Goal: Task Accomplishment & Management: Manage account settings

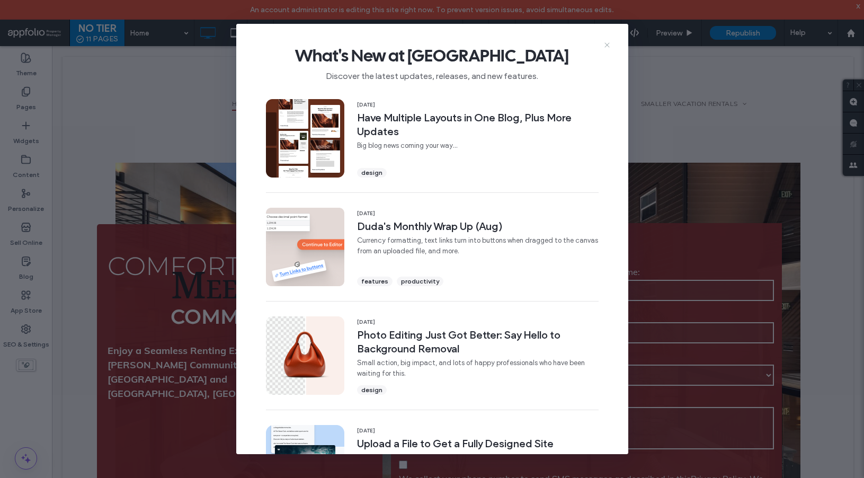
click at [606, 43] on icon at bounding box center [607, 45] width 8 height 8
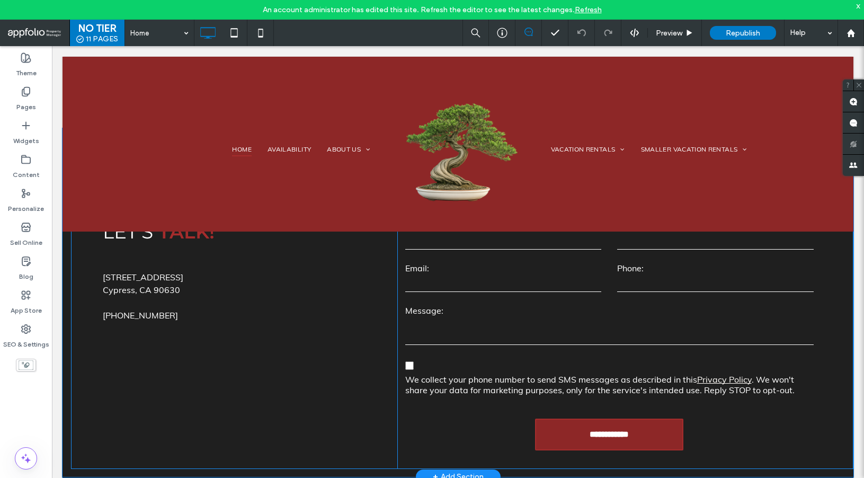
scroll to position [3606, 0]
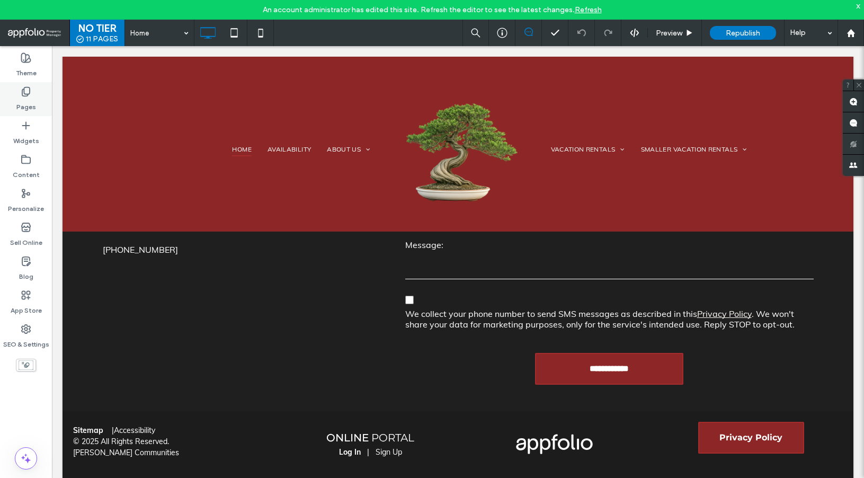
click at [32, 87] on div "Pages" at bounding box center [26, 99] width 52 height 34
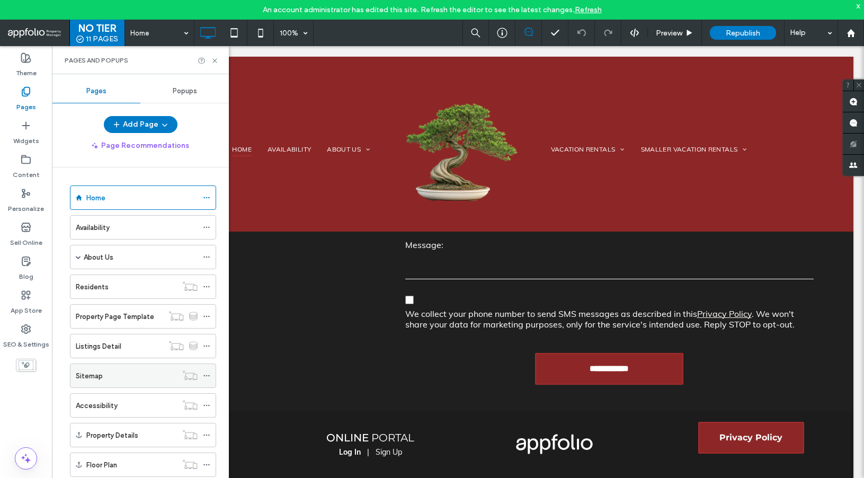
scroll to position [100, 0]
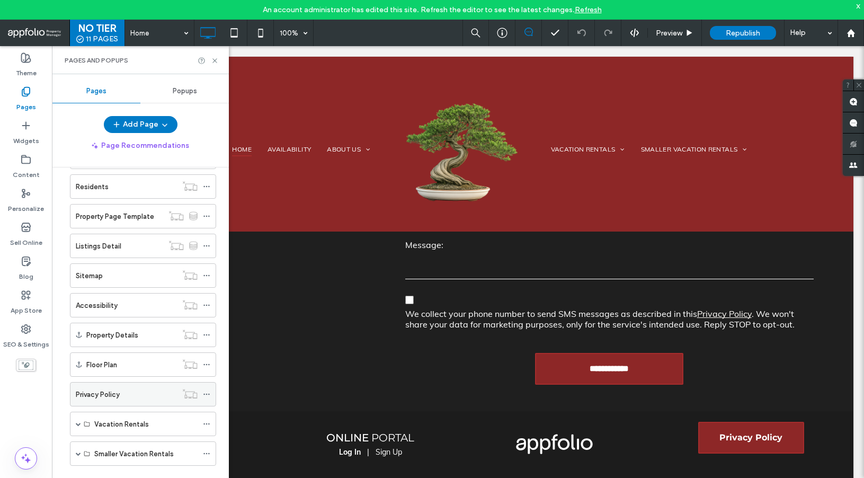
click at [126, 389] on div "Privacy Policy" at bounding box center [126, 394] width 101 height 11
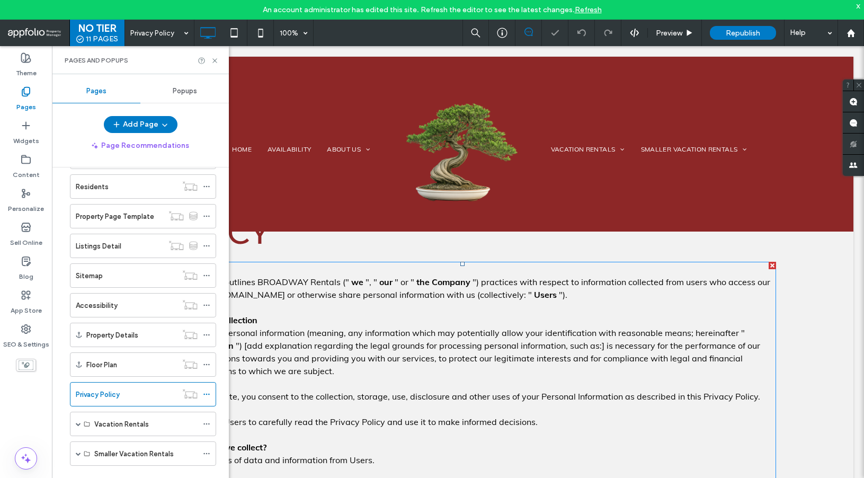
scroll to position [239, 0]
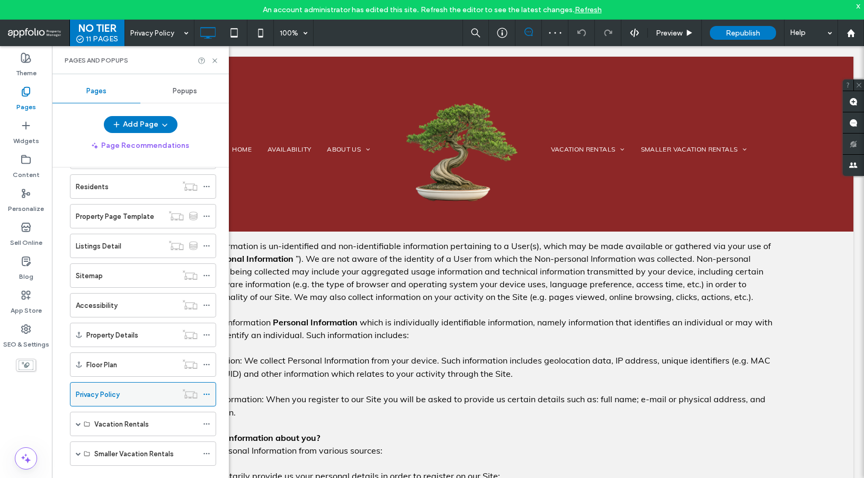
click at [207, 394] on use at bounding box center [206, 395] width 6 height 2
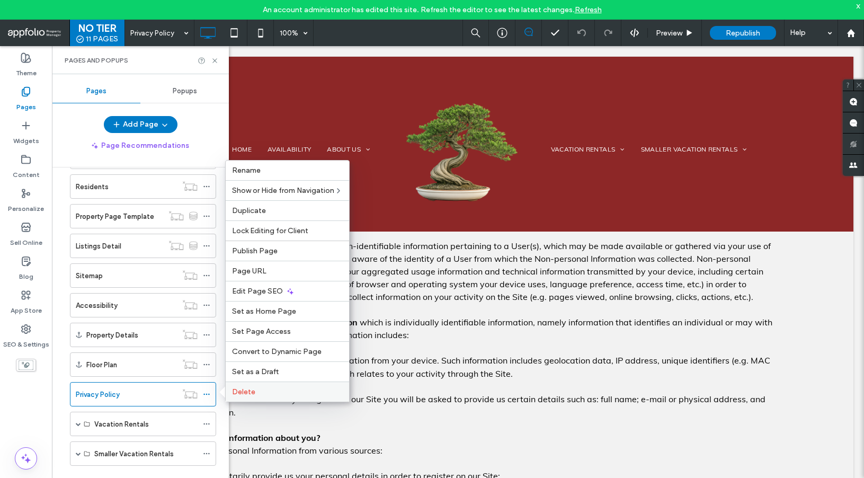
click at [252, 392] on span "Delete" at bounding box center [243, 391] width 23 height 9
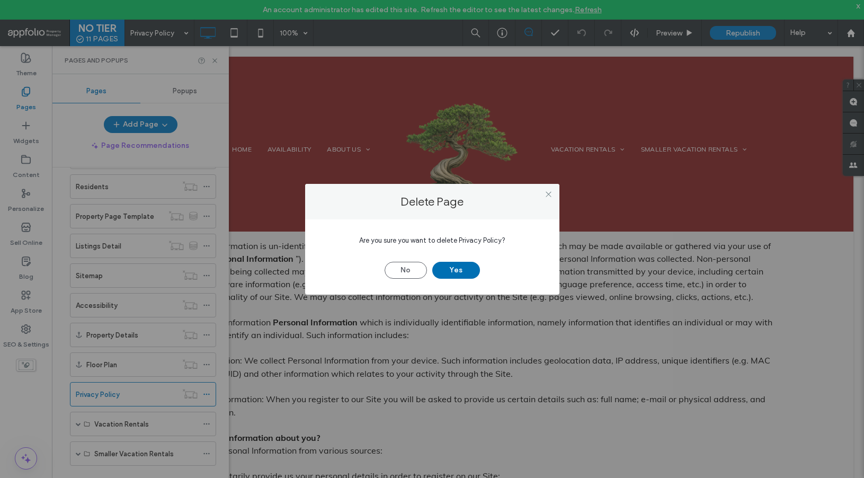
click at [446, 269] on button "Yes" at bounding box center [456, 270] width 48 height 17
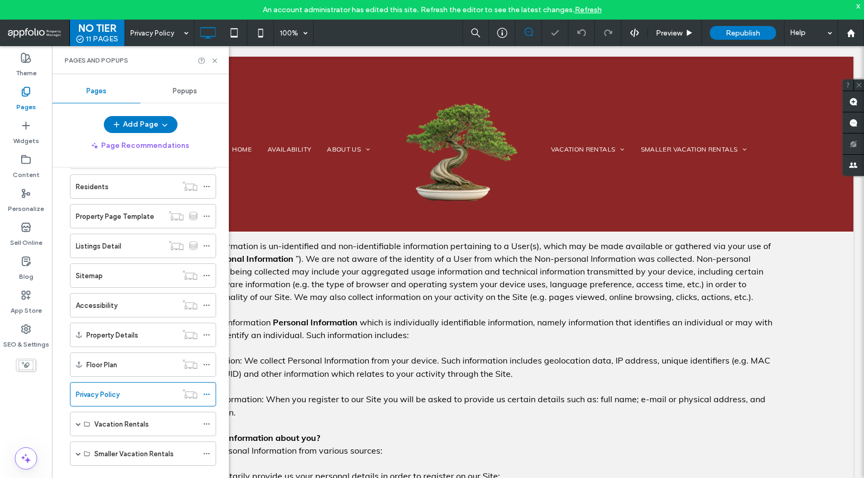
scroll to position [70, 0]
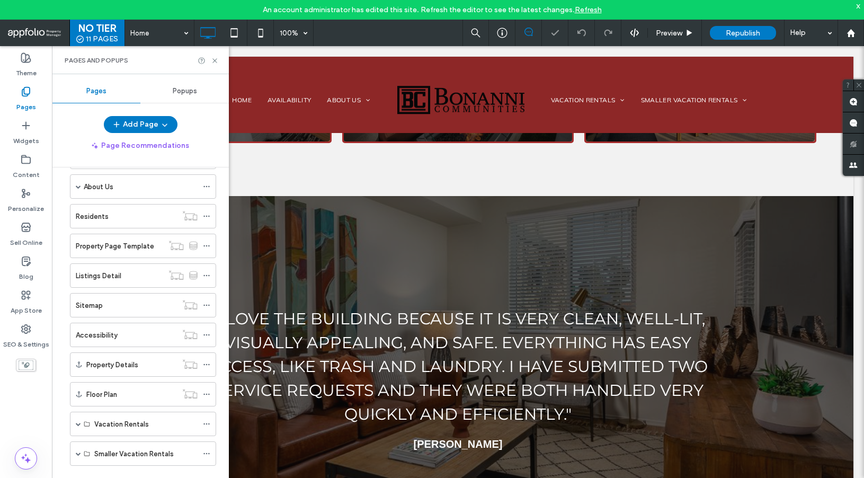
scroll to position [3606, 0]
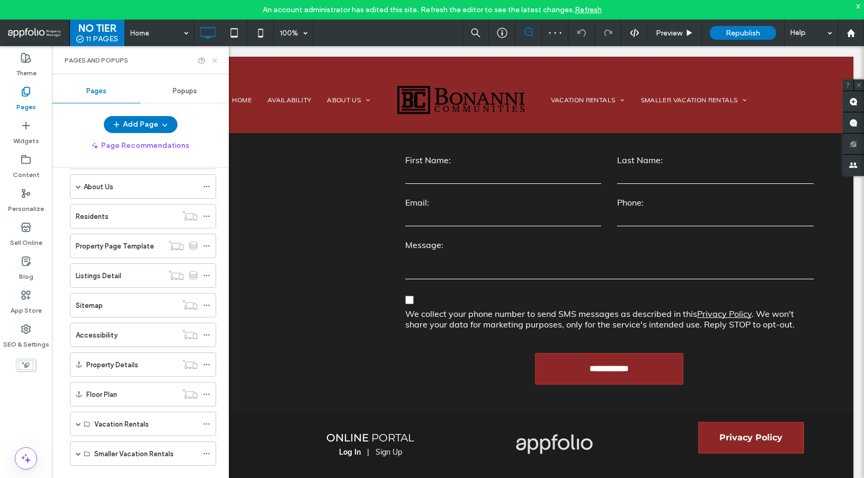
click at [214, 58] on icon at bounding box center [215, 61] width 8 height 8
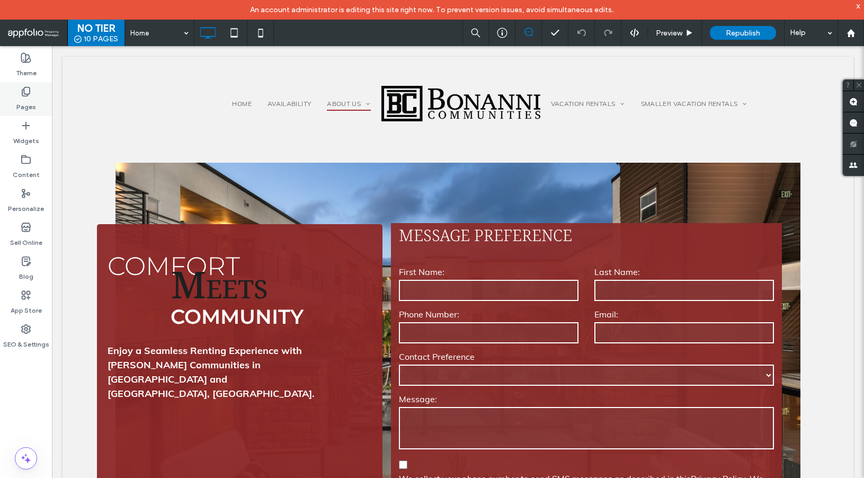
click at [32, 96] on div "Pages" at bounding box center [26, 99] width 52 height 34
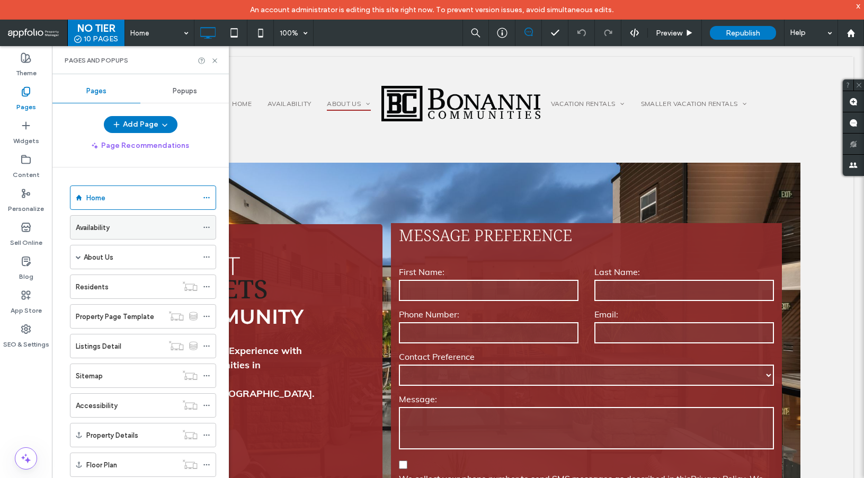
click at [157, 234] on div "Availability" at bounding box center [137, 227] width 122 height 23
click at [214, 60] on div "NO TIER 10 PAGES Availability 100% Preview Republish Help Site Comments Team & …" at bounding box center [432, 239] width 864 height 478
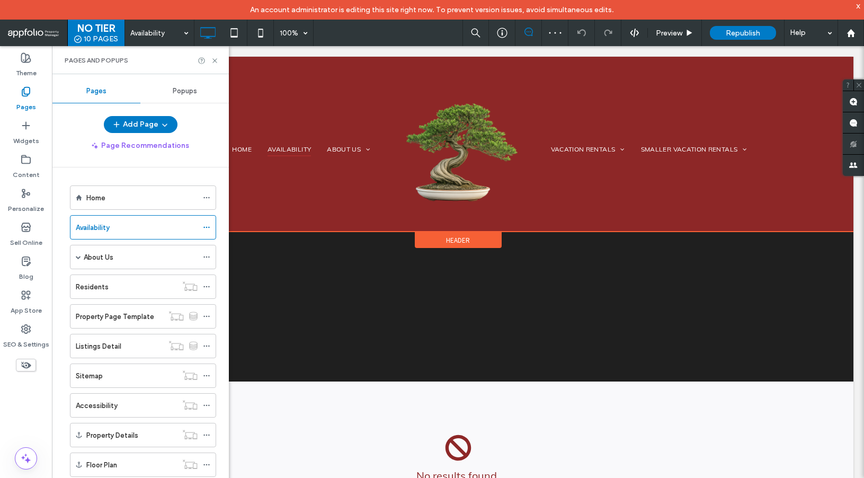
scroll to position [221, 0]
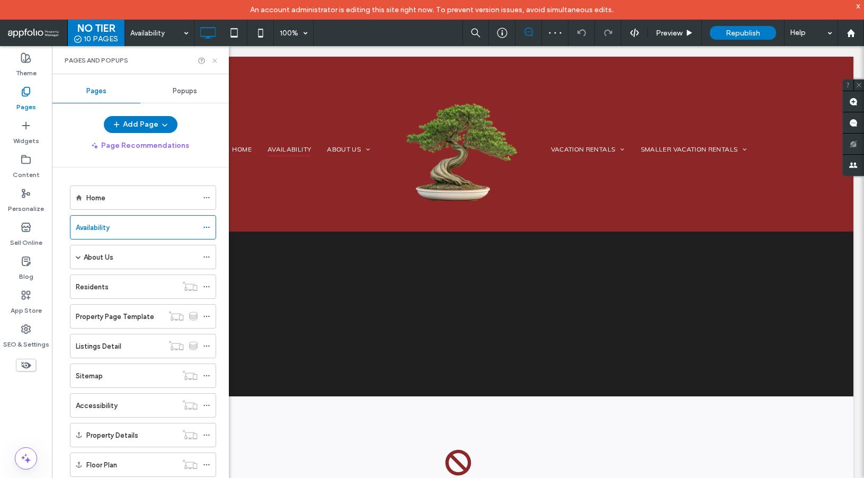
click at [215, 61] on icon at bounding box center [215, 61] width 8 height 8
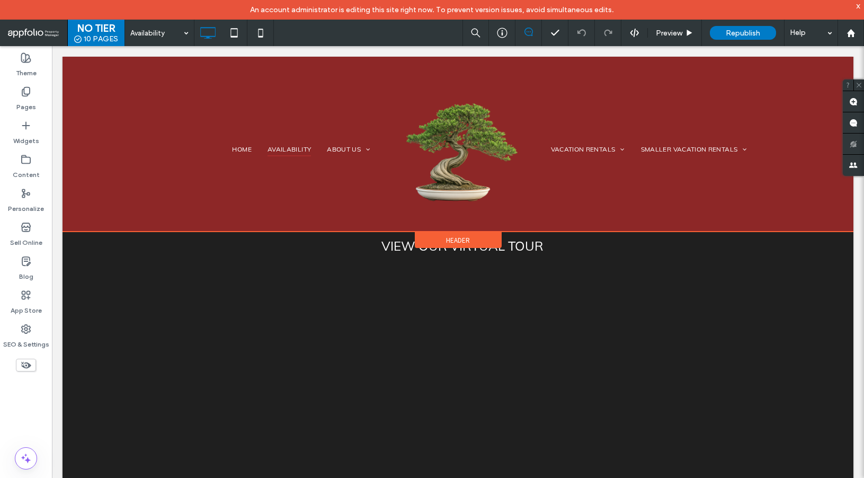
scroll to position [0, 0]
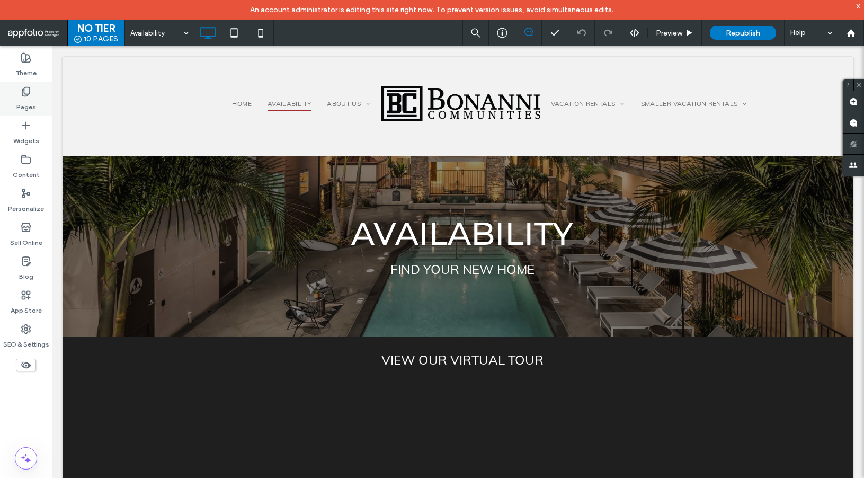
click at [29, 107] on label "Pages" at bounding box center [26, 104] width 20 height 15
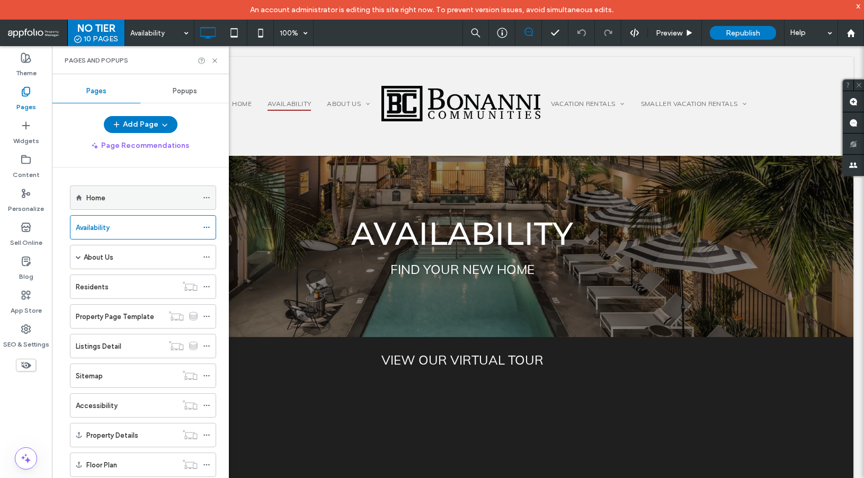
click at [147, 194] on div "Home" at bounding box center [141, 197] width 111 height 11
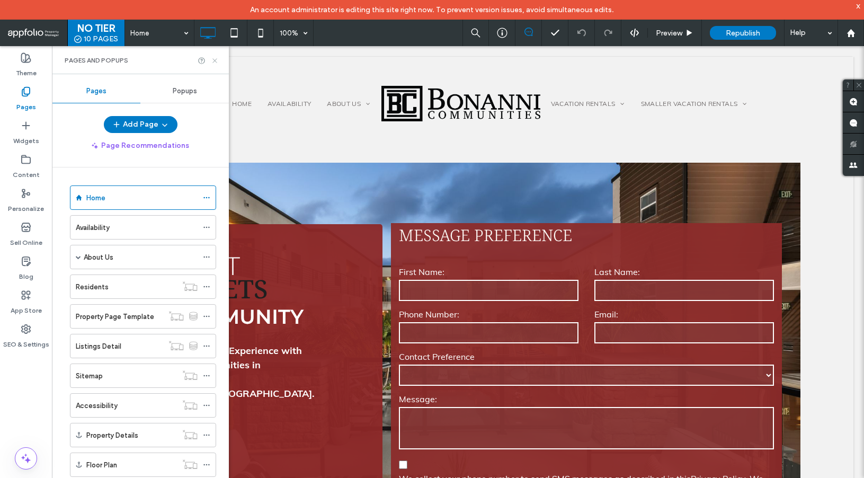
click at [214, 60] on use at bounding box center [214, 60] width 4 height 4
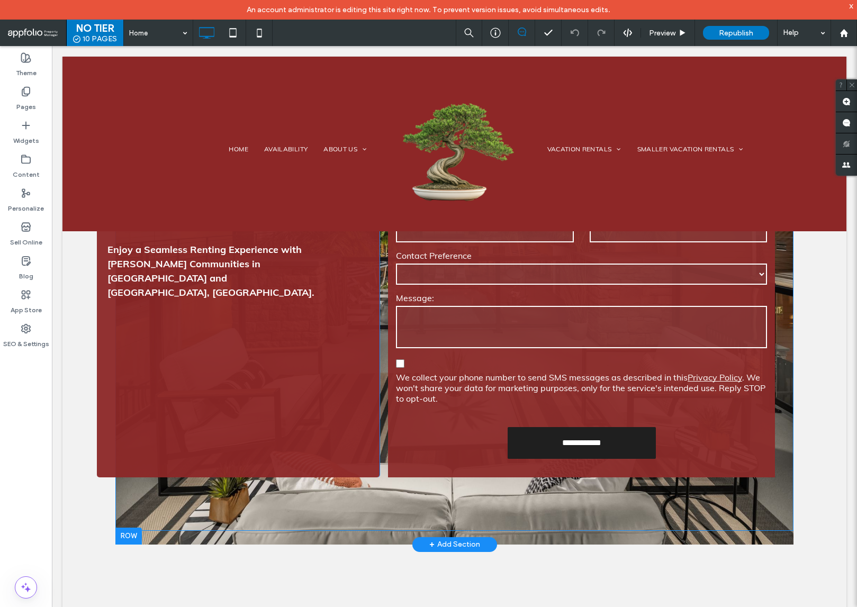
scroll to position [82, 0]
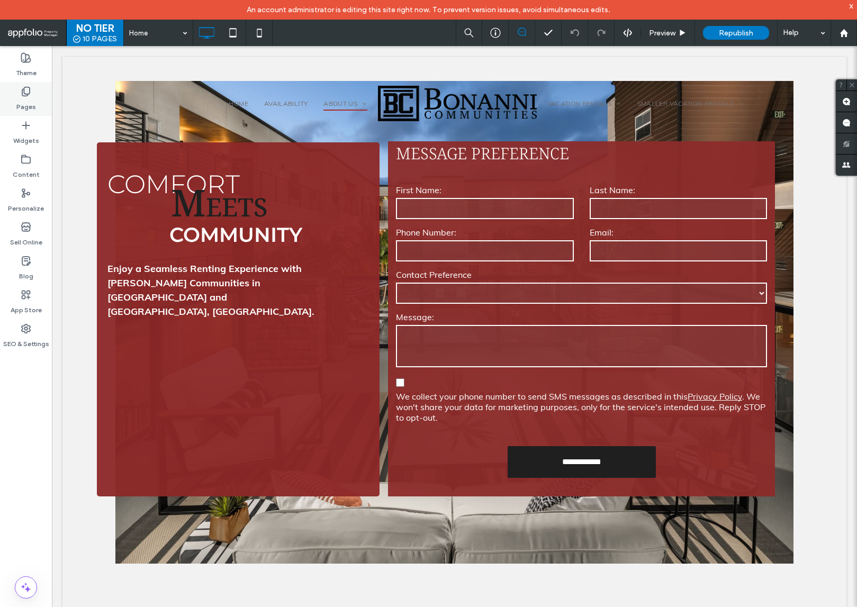
click at [29, 93] on use at bounding box center [25, 91] width 7 height 9
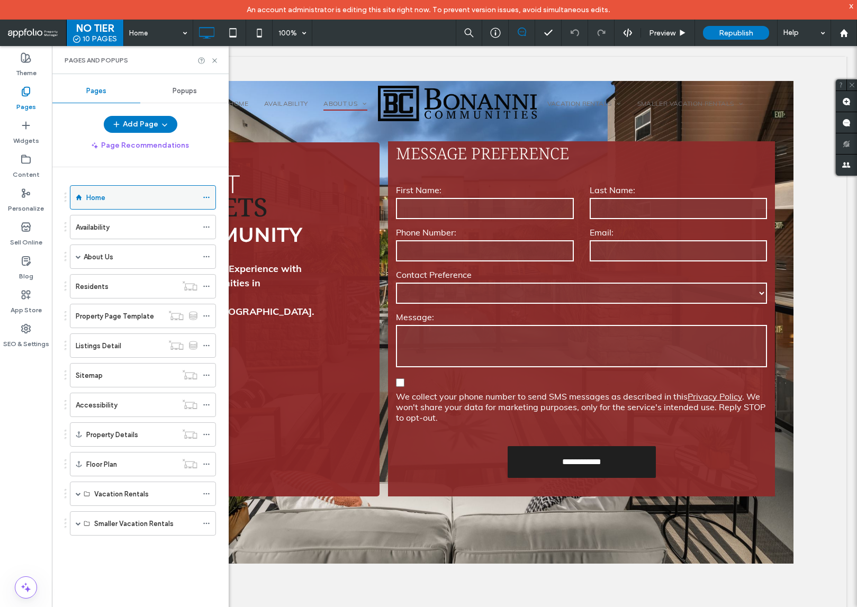
click at [114, 189] on div "Home" at bounding box center [141, 197] width 111 height 23
click at [219, 59] on div "Pages and Popups" at bounding box center [140, 60] width 177 height 28
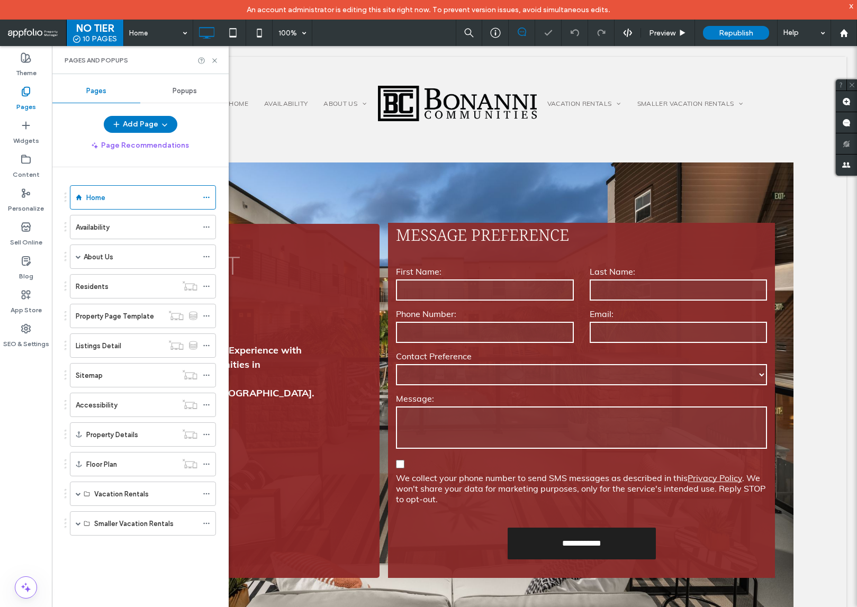
scroll to position [0, 0]
click at [217, 59] on icon at bounding box center [215, 61] width 8 height 8
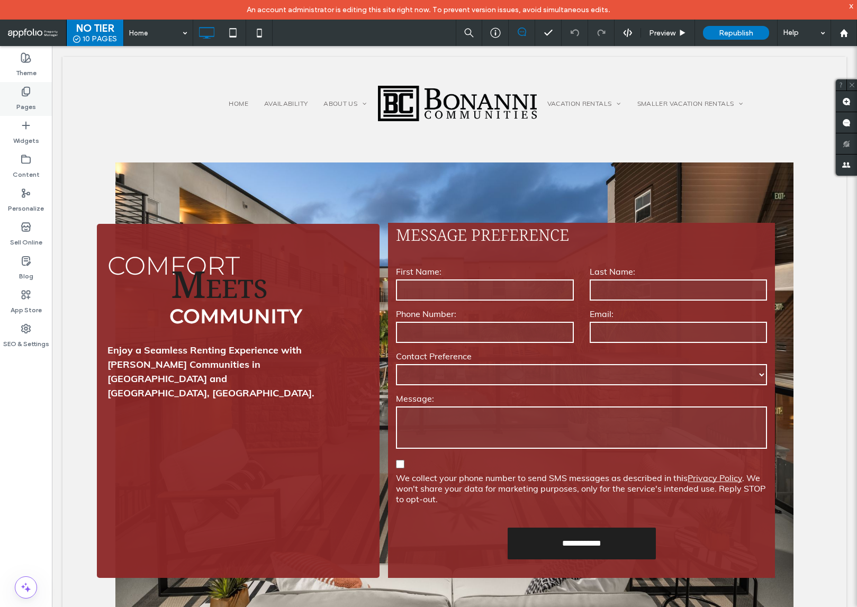
click at [32, 101] on label "Pages" at bounding box center [26, 104] width 20 height 15
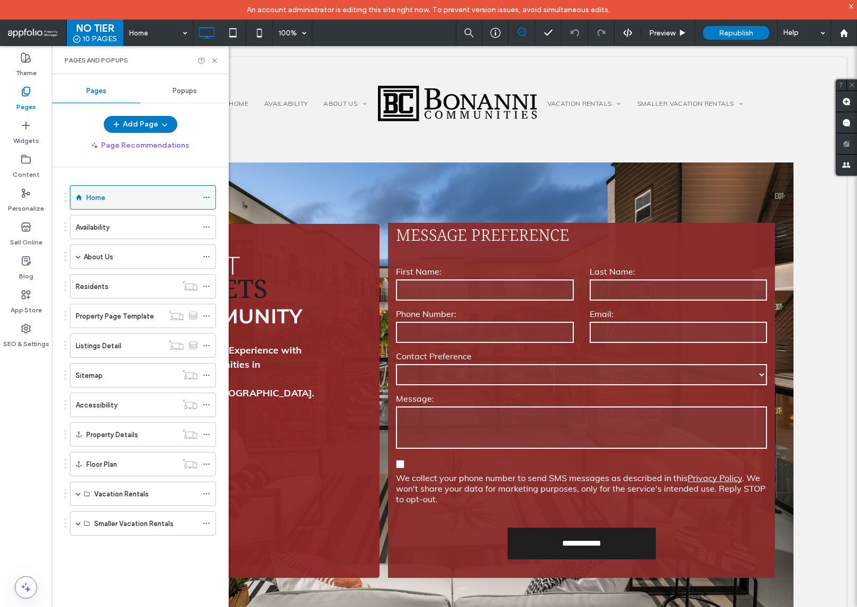
click at [135, 191] on div "Home" at bounding box center [141, 197] width 111 height 23
click at [217, 60] on div at bounding box center [428, 303] width 857 height 607
click at [214, 60] on use at bounding box center [214, 60] width 4 height 4
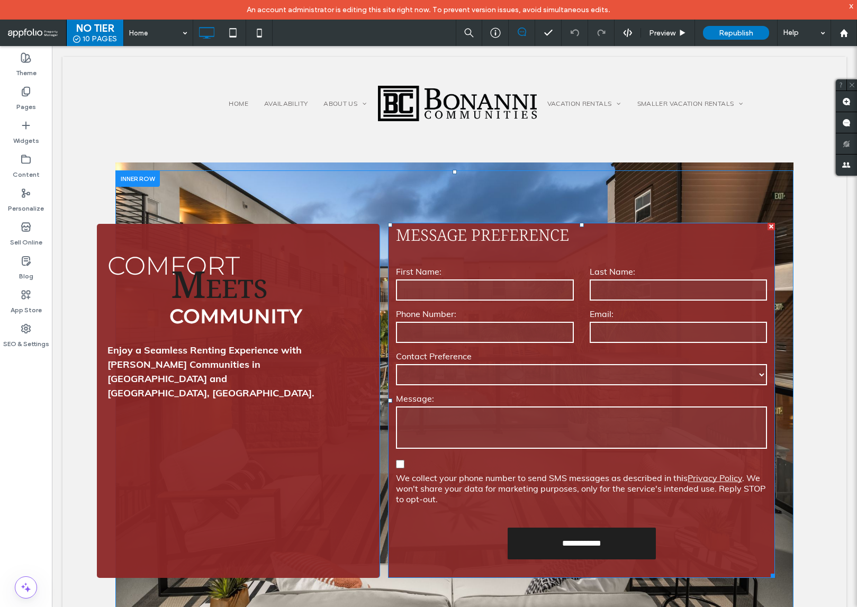
scroll to position [32, 0]
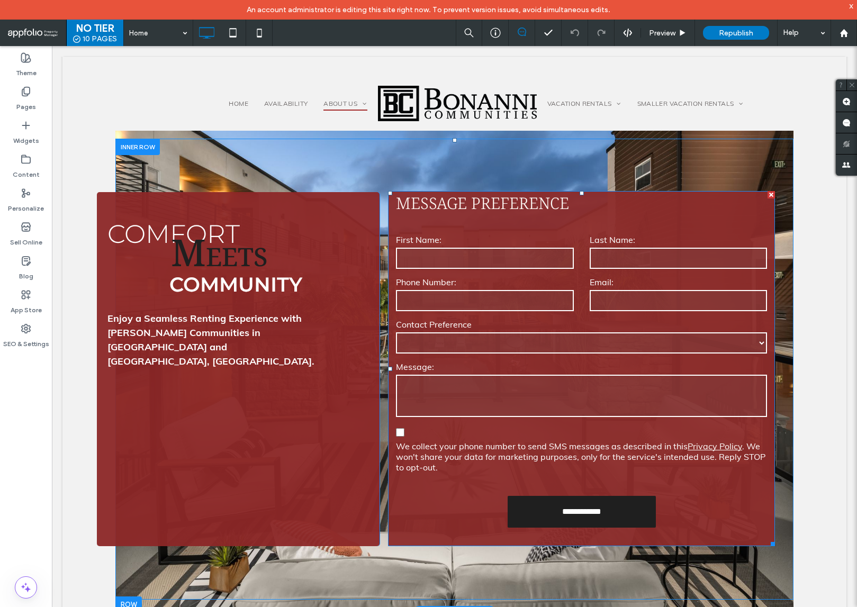
click at [612, 276] on label "Email:" at bounding box center [678, 282] width 177 height 13
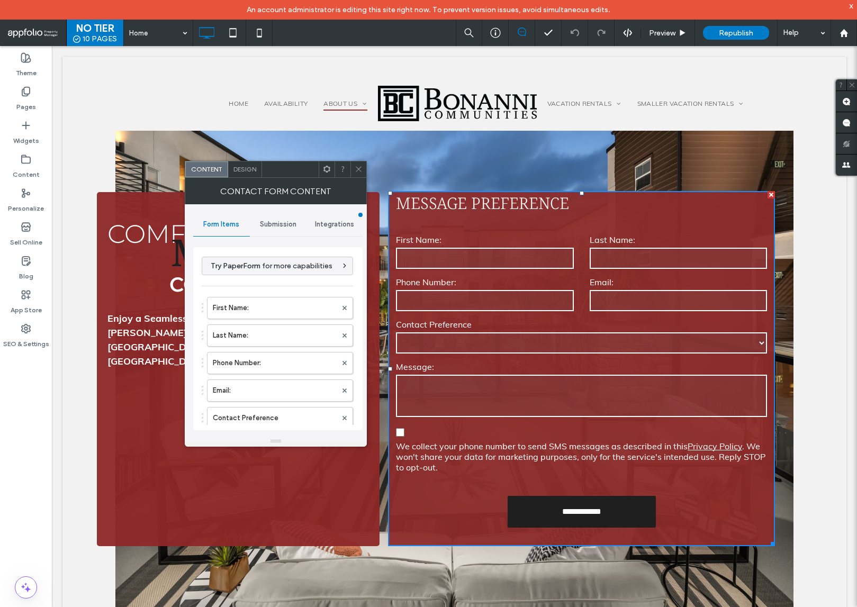
type input "**********"
click at [281, 230] on div "Submission" at bounding box center [278, 224] width 57 height 23
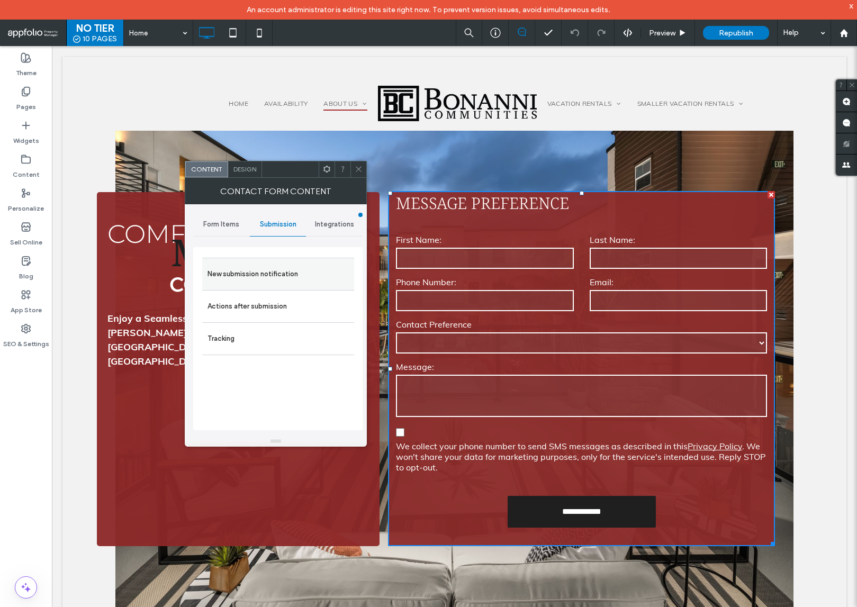
click at [291, 271] on label "New submission notification" at bounding box center [278, 274] width 141 height 21
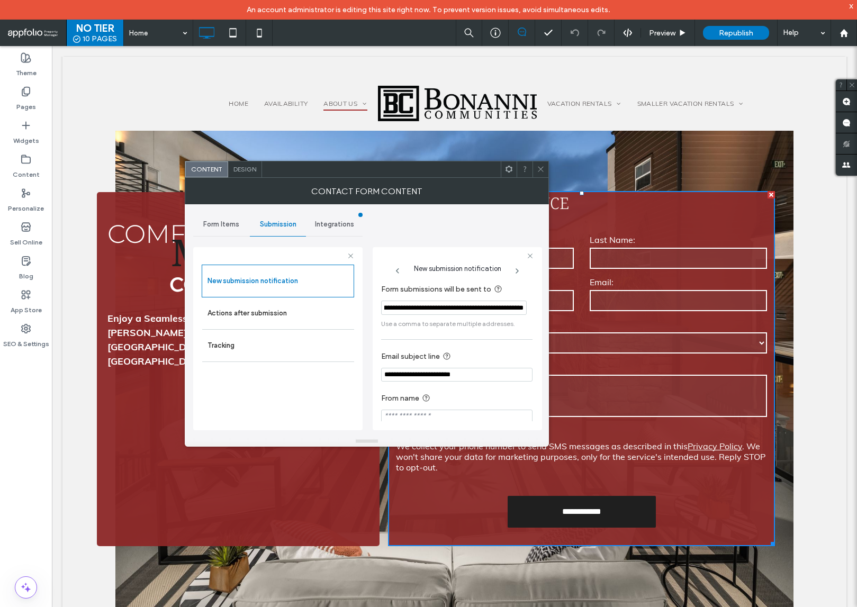
scroll to position [0, 64]
click at [539, 171] on use at bounding box center [540, 169] width 5 height 5
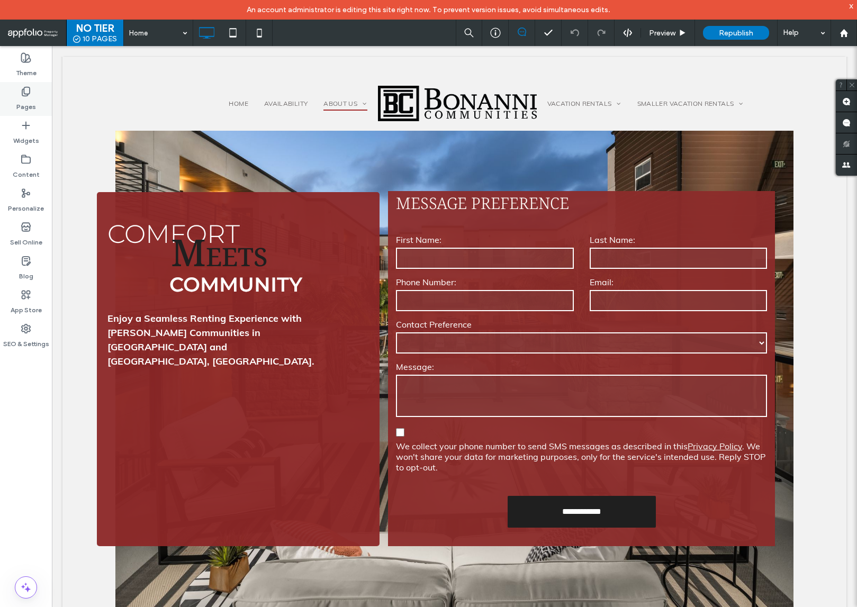
click at [26, 88] on icon at bounding box center [26, 91] width 11 height 11
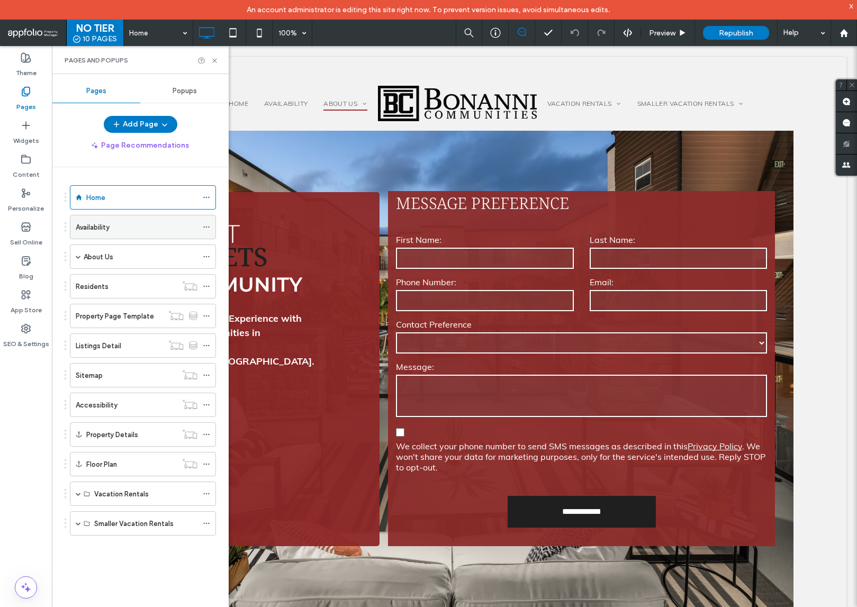
click at [121, 228] on div "Availability" at bounding box center [137, 227] width 122 height 11
click at [215, 58] on icon at bounding box center [215, 61] width 8 height 8
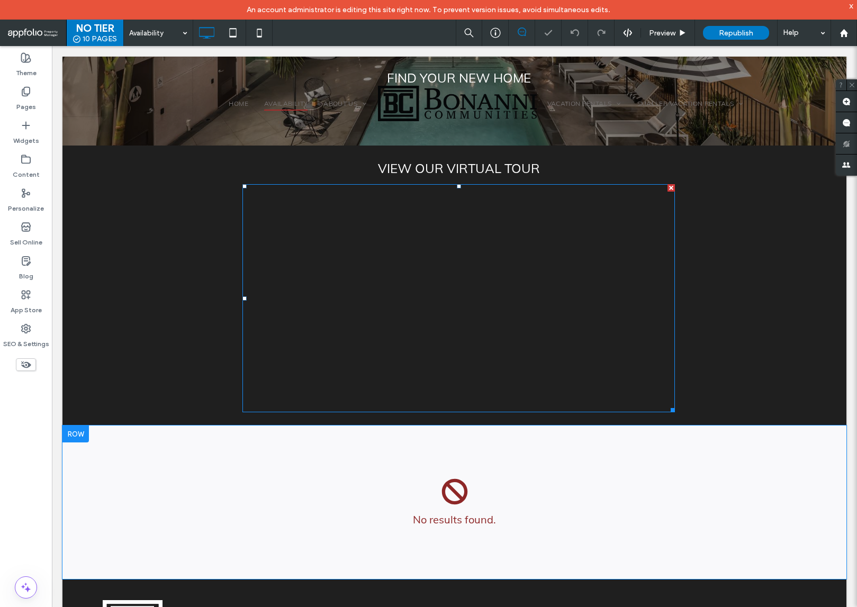
scroll to position [240, 0]
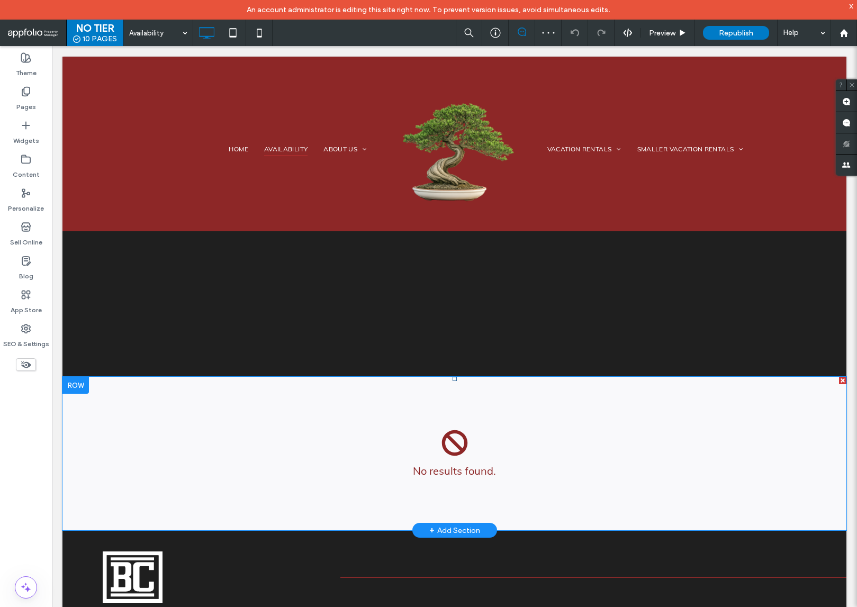
click at [458, 466] on span at bounding box center [454, 454] width 784 height 154
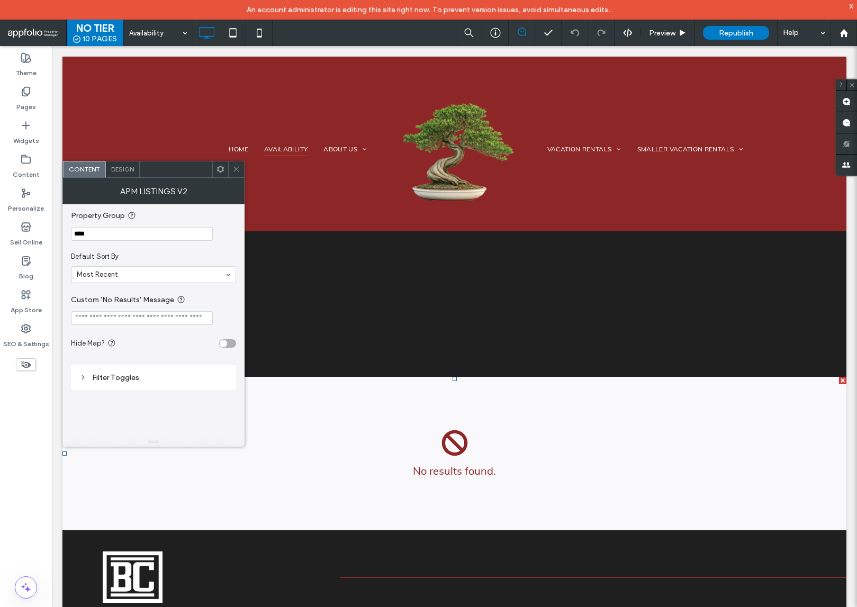
click at [236, 173] on icon at bounding box center [237, 169] width 8 height 8
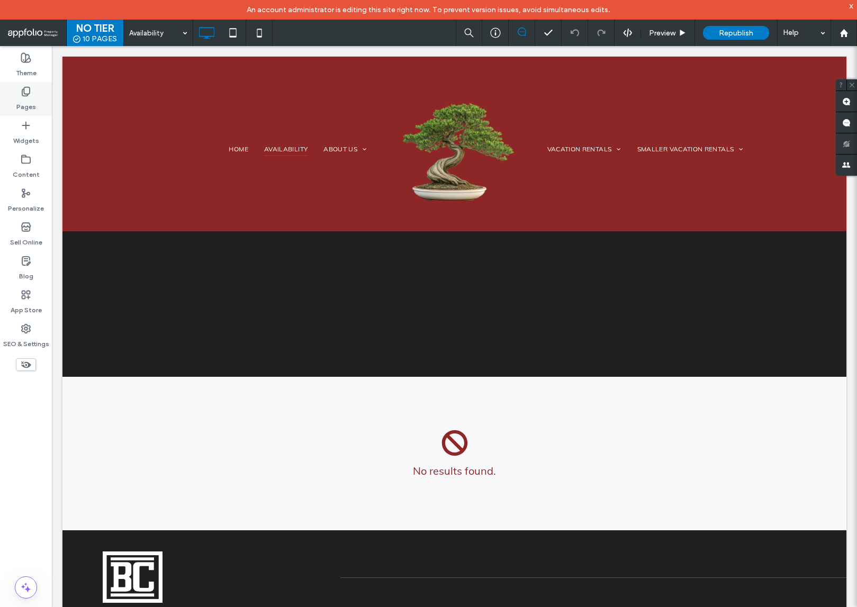
click at [42, 95] on div "Pages" at bounding box center [26, 99] width 52 height 34
